Goal: Information Seeking & Learning: Learn about a topic

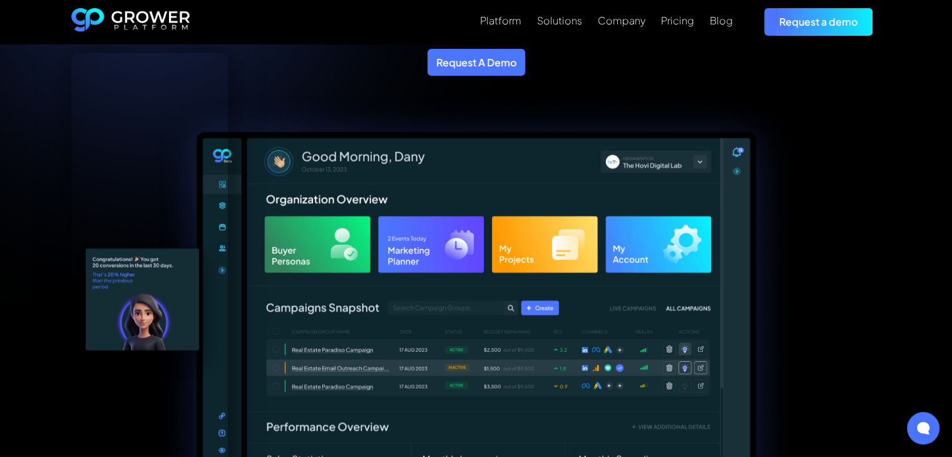
scroll to position [218, 0]
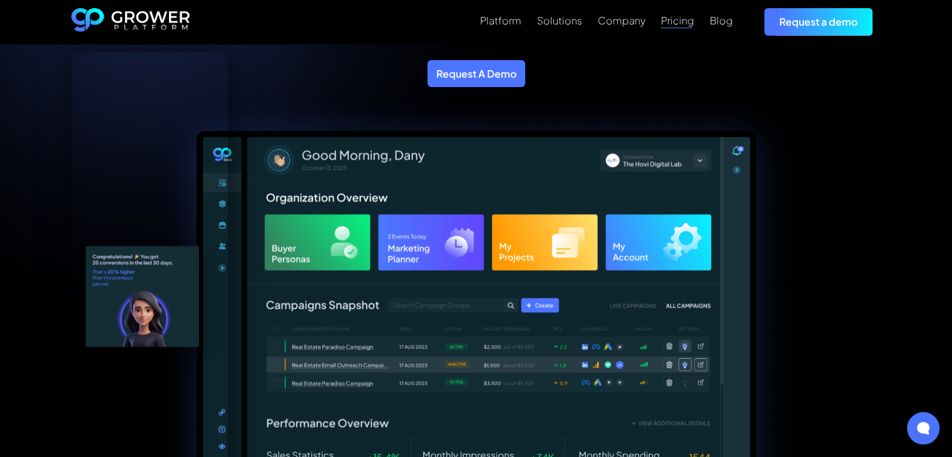
click at [674, 23] on div "Pricing" at bounding box center [677, 20] width 33 height 12
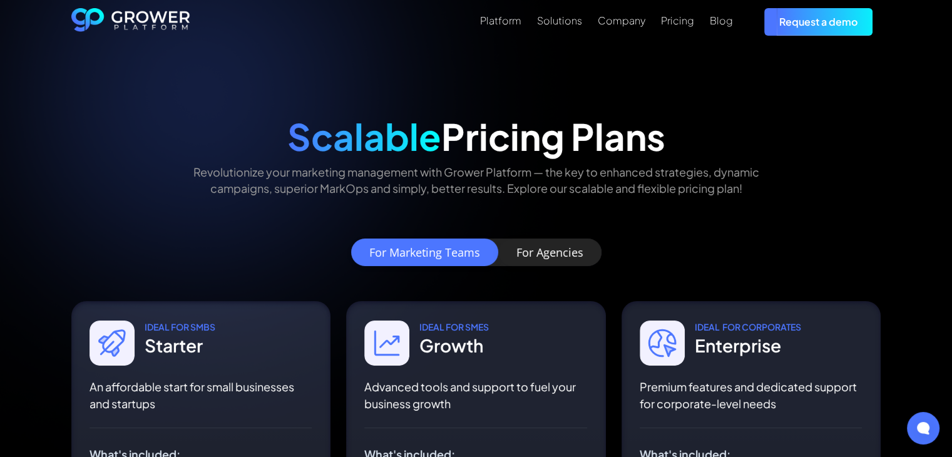
click at [128, 14] on img "home" at bounding box center [130, 22] width 119 height 28
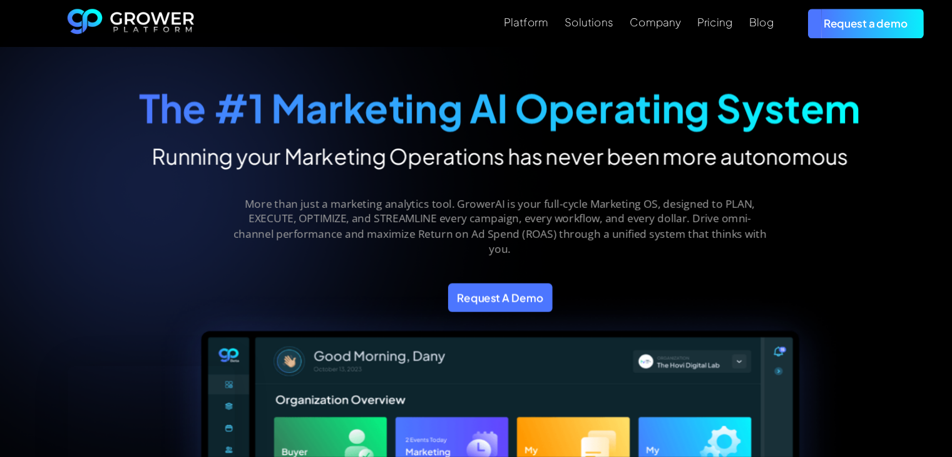
scroll to position [13, 0]
